Goal: Task Accomplishment & Management: Complete application form

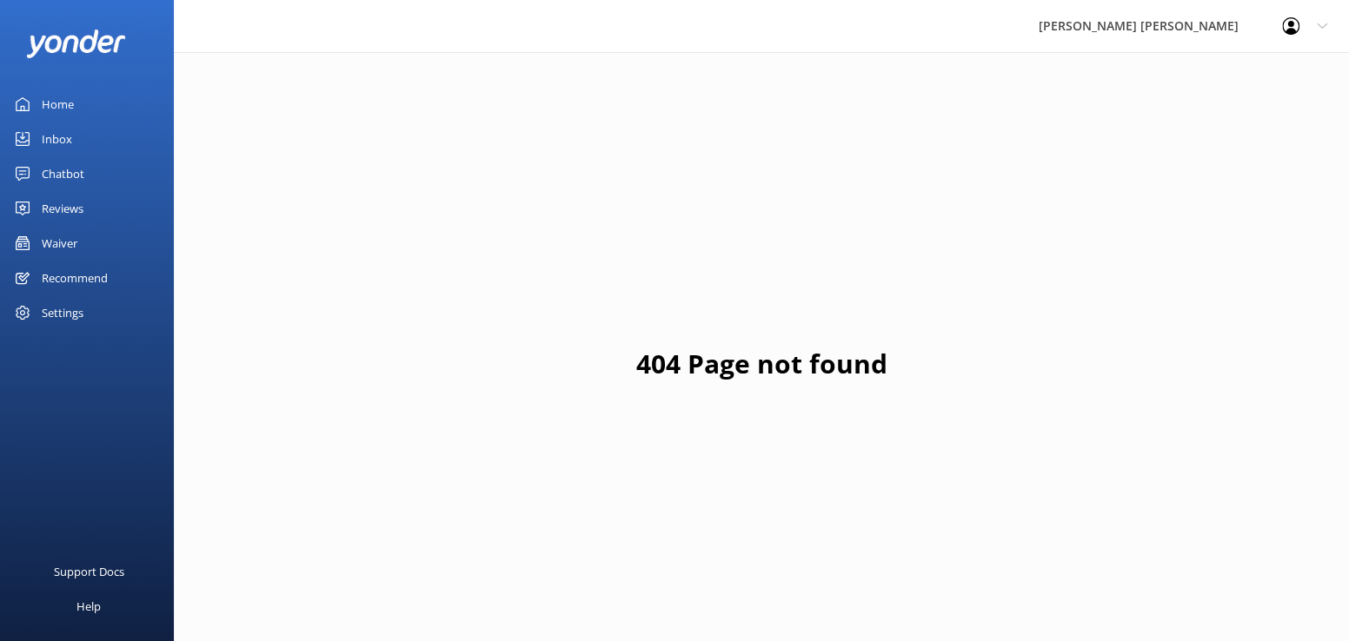
click at [66, 242] on div "Waiver" at bounding box center [60, 243] width 36 height 35
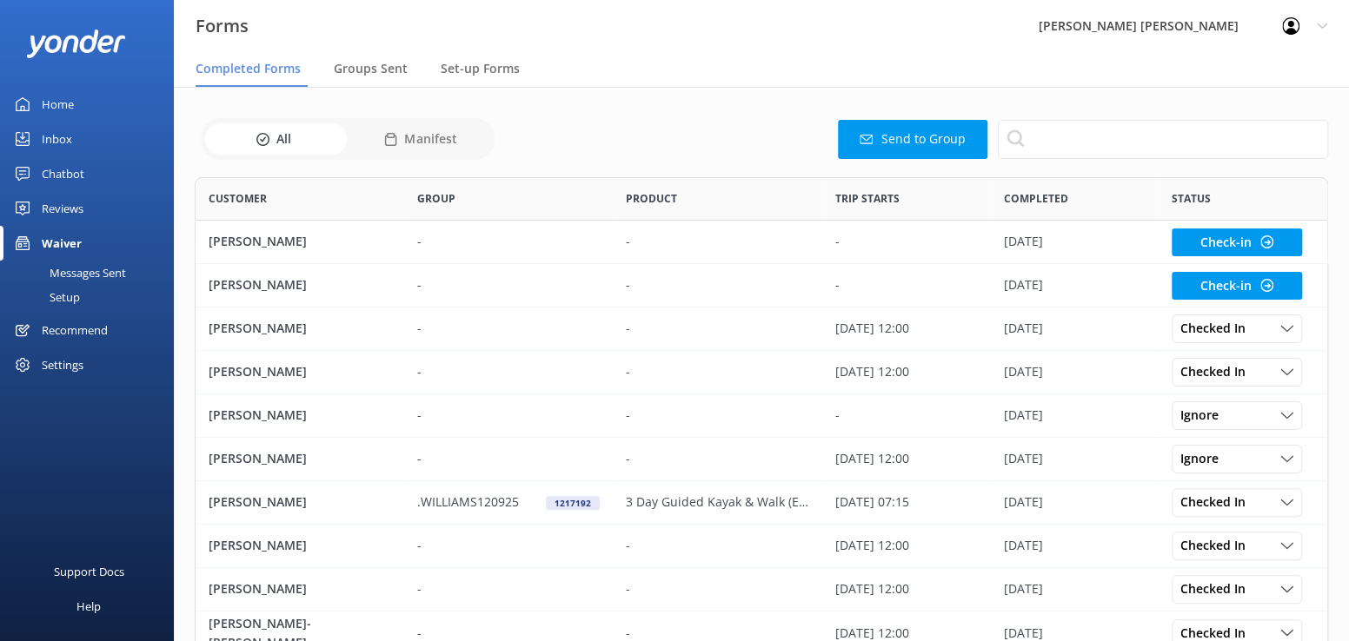
click at [947, 142] on button "Send to Group" at bounding box center [912, 139] width 149 height 39
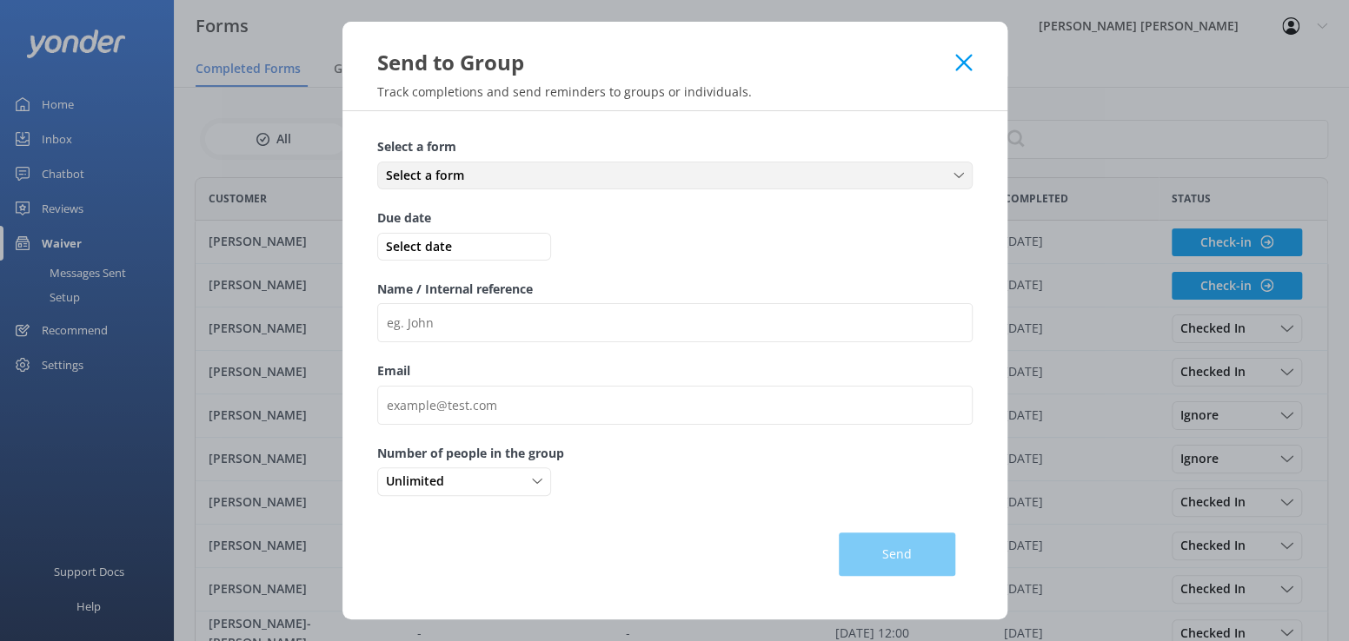
click at [951, 177] on div "Select a form" at bounding box center [674, 175] width 586 height 19
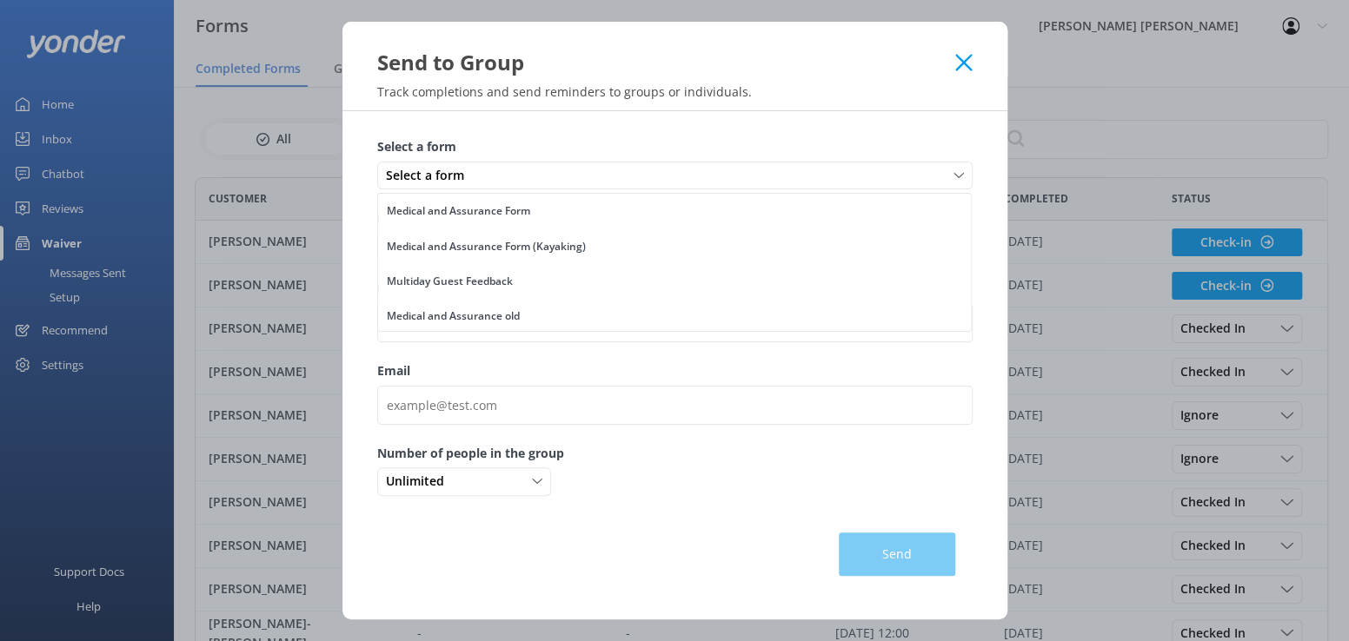
click at [506, 210] on div "Medical and Assurance Form" at bounding box center [458, 210] width 143 height 17
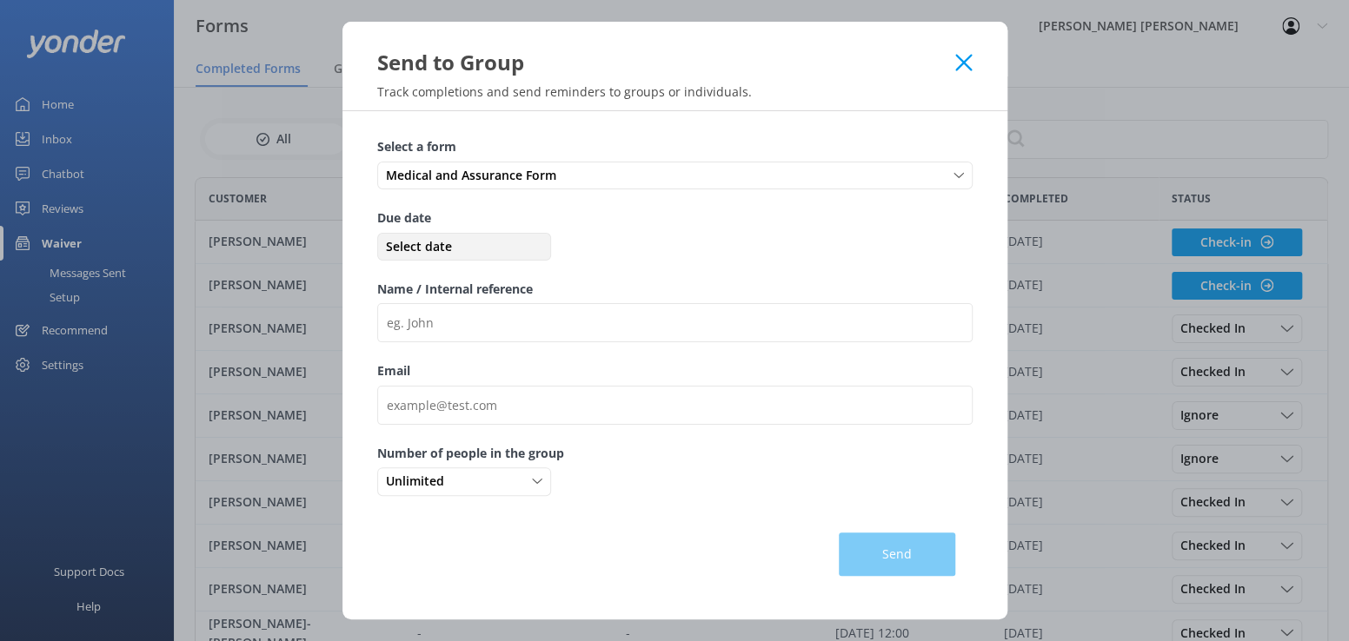
click at [430, 250] on span "Select date" at bounding box center [463, 246] width 165 height 19
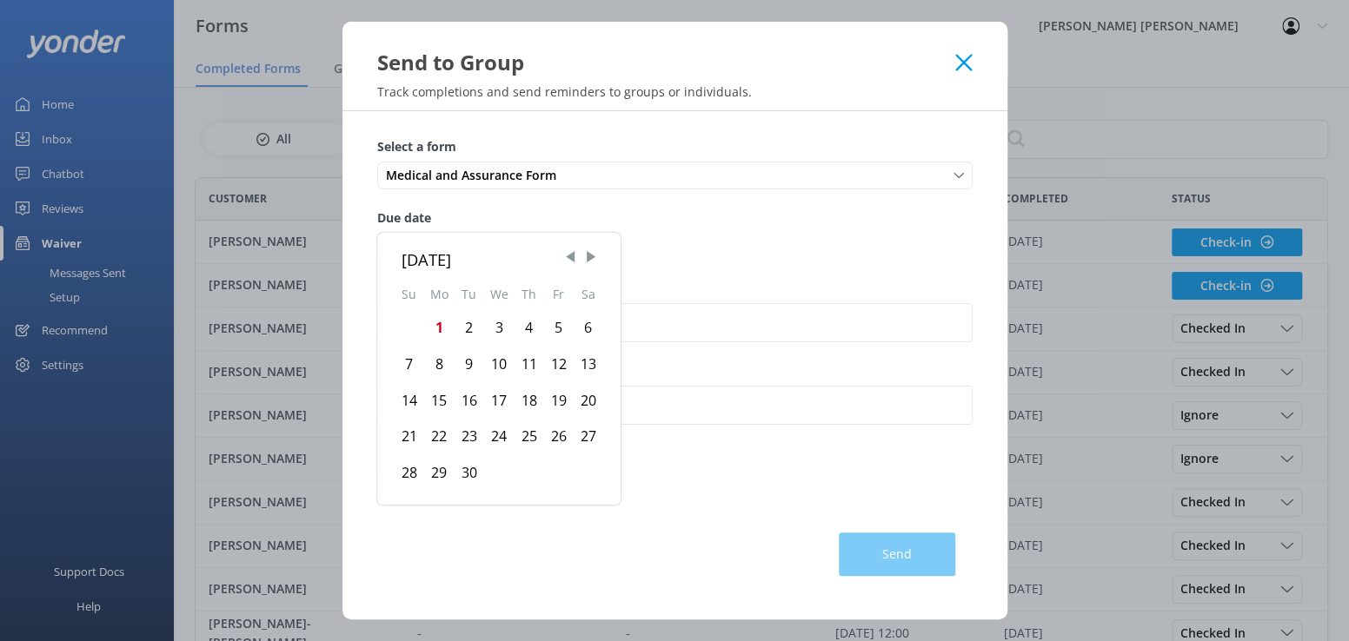
click at [558, 368] on div "12" at bounding box center [559, 365] width 30 height 36
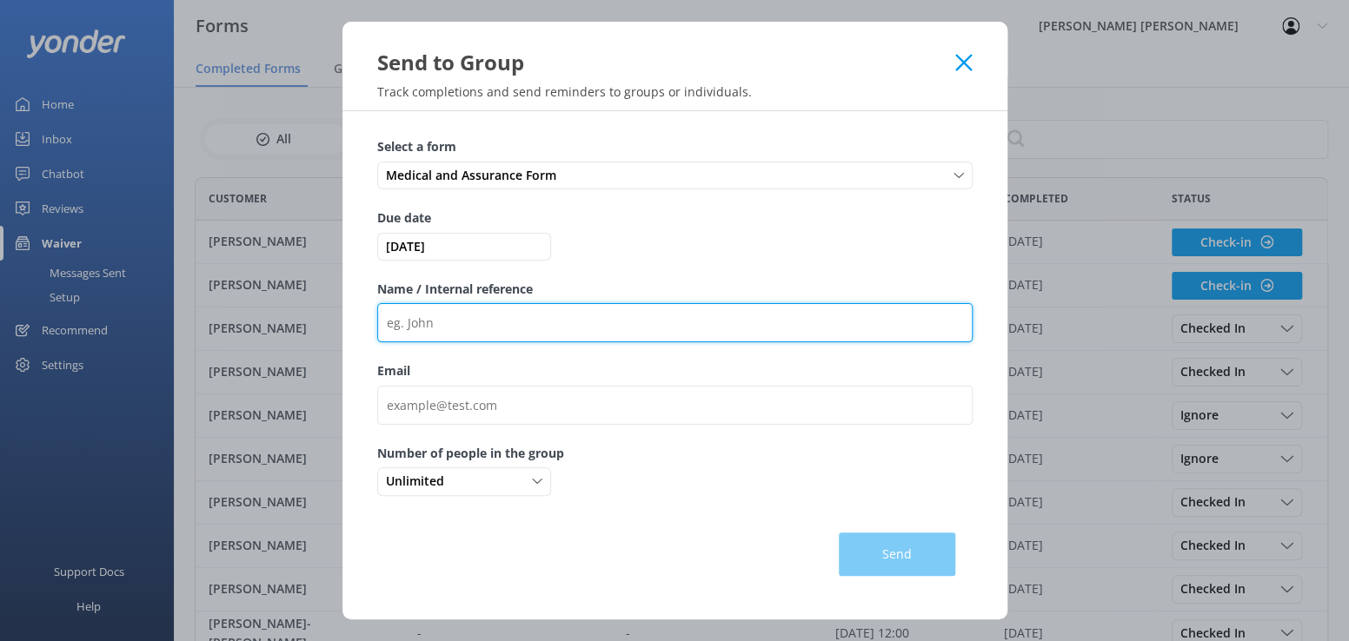
click at [441, 331] on input "Name / Internal reference" at bounding box center [674, 322] width 595 height 39
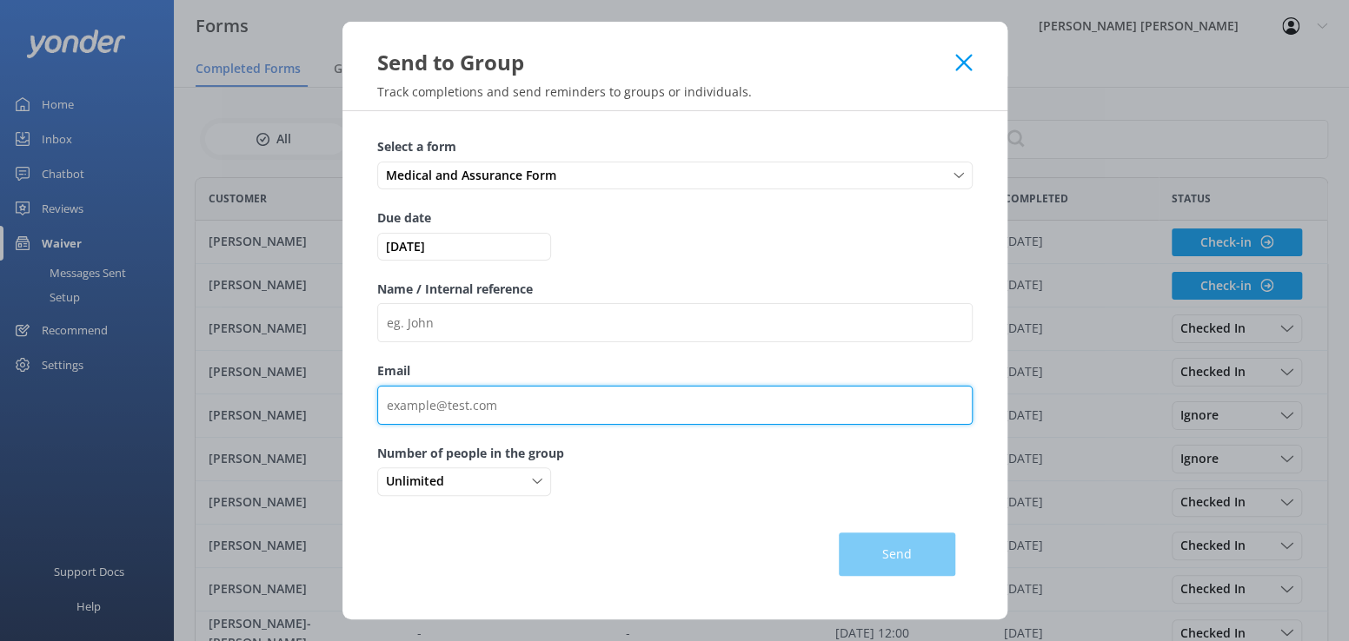
click at [434, 408] on input "Email" at bounding box center [674, 405] width 595 height 39
paste input "[EMAIL_ADDRESS][DOMAIN_NAME]"
type input "[EMAIL_ADDRESS][DOMAIN_NAME]"
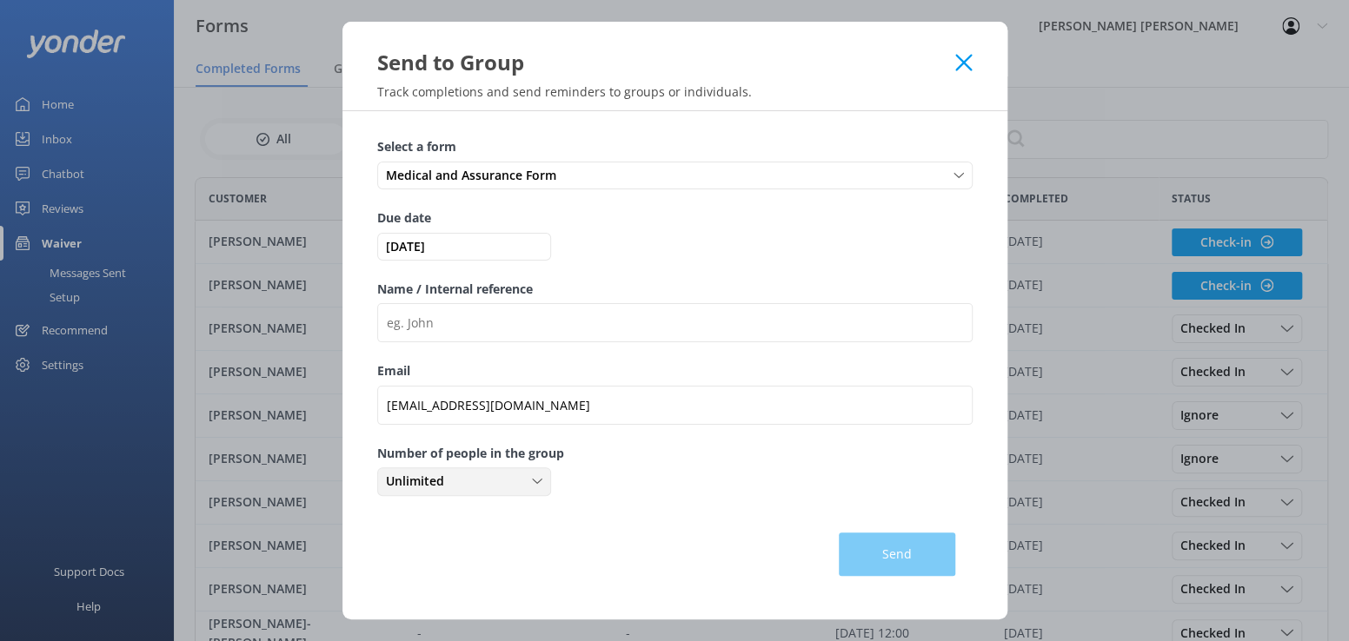
click at [537, 488] on div "Unlimited" at bounding box center [463, 481] width 165 height 19
click at [415, 587] on link "2" at bounding box center [463, 587] width 171 height 35
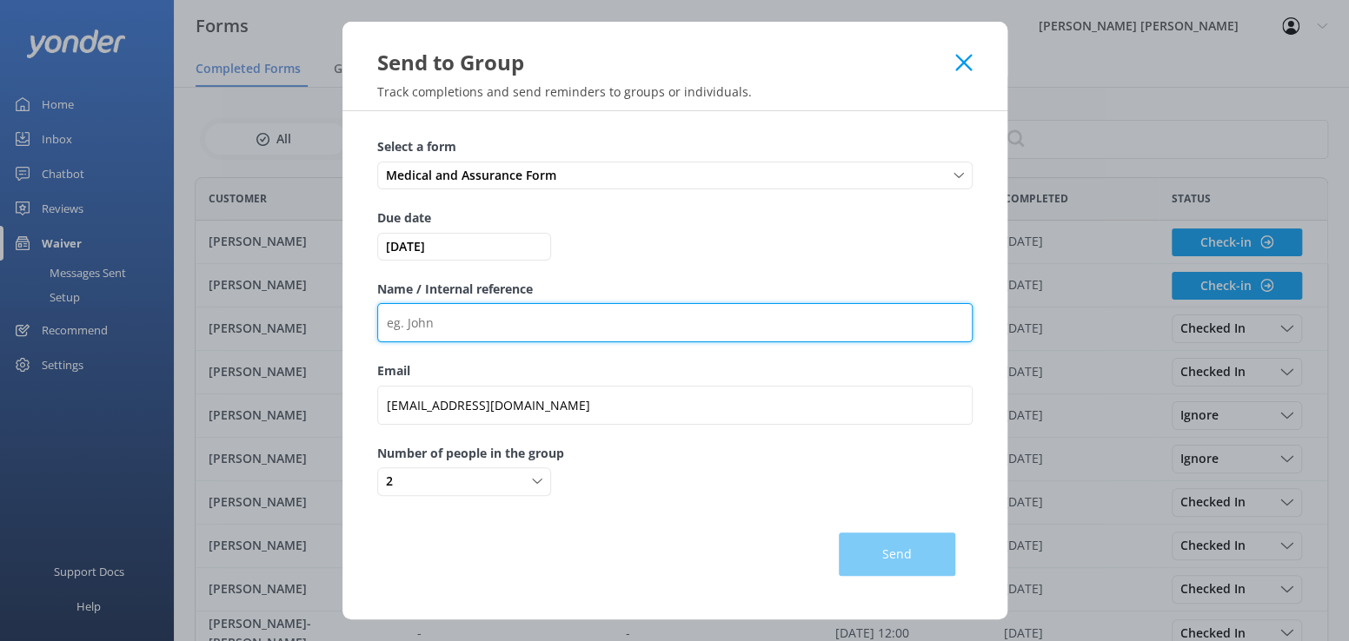
click at [469, 324] on input "Name / Internal reference" at bounding box center [674, 322] width 595 height 39
click at [414, 323] on input "Name / Internal reference" at bounding box center [674, 322] width 595 height 39
paste input ".MCINTIRE120925"
type input "[PERSON_NAME] 979426"
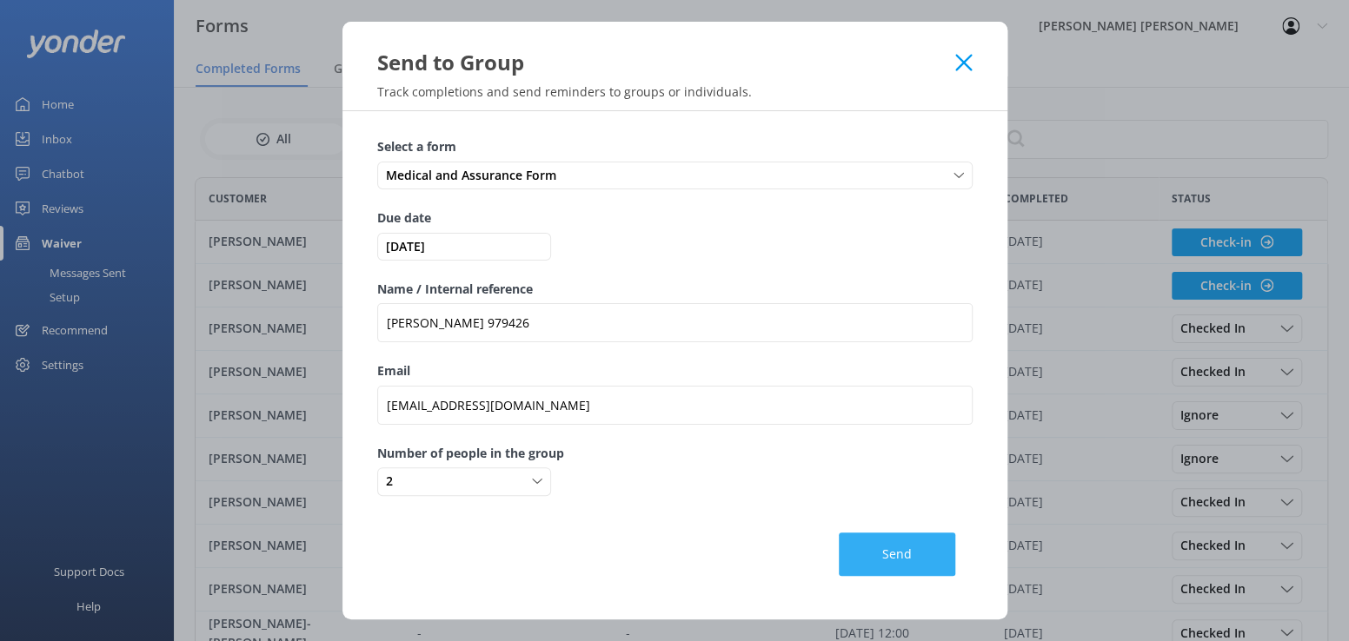
click at [914, 557] on button "Send" at bounding box center [896, 554] width 116 height 43
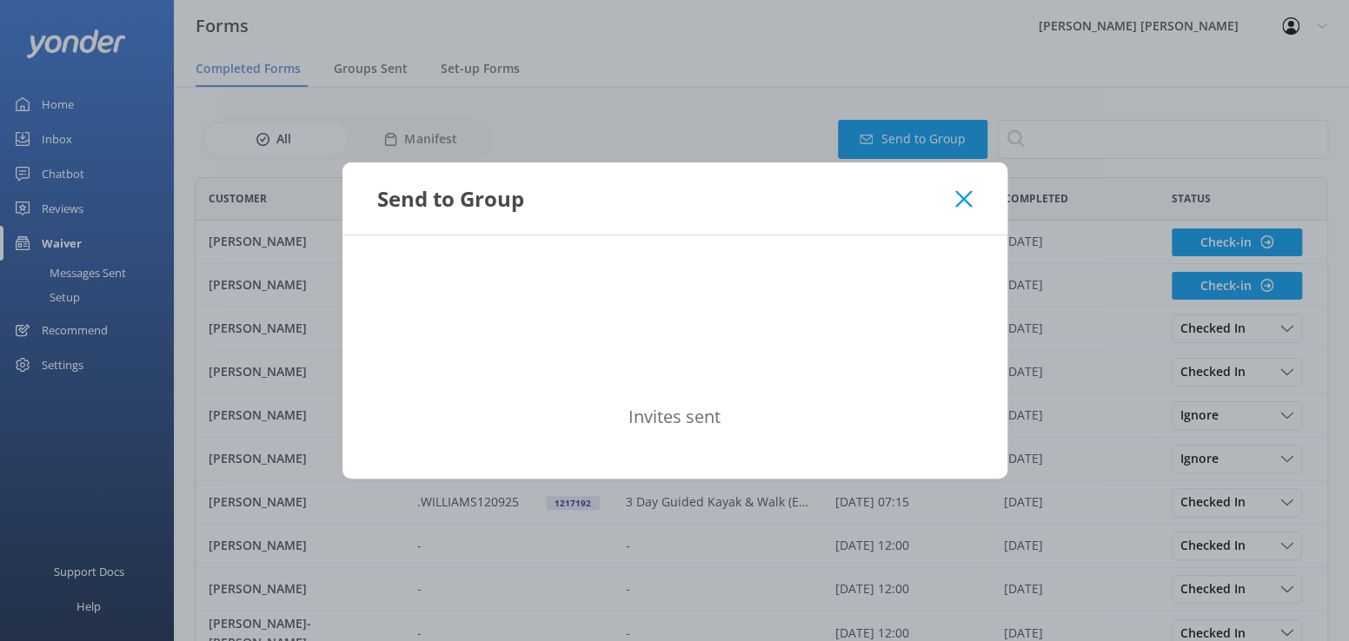
click at [968, 202] on icon at bounding box center [963, 198] width 17 height 17
